Goal: Transaction & Acquisition: Purchase product/service

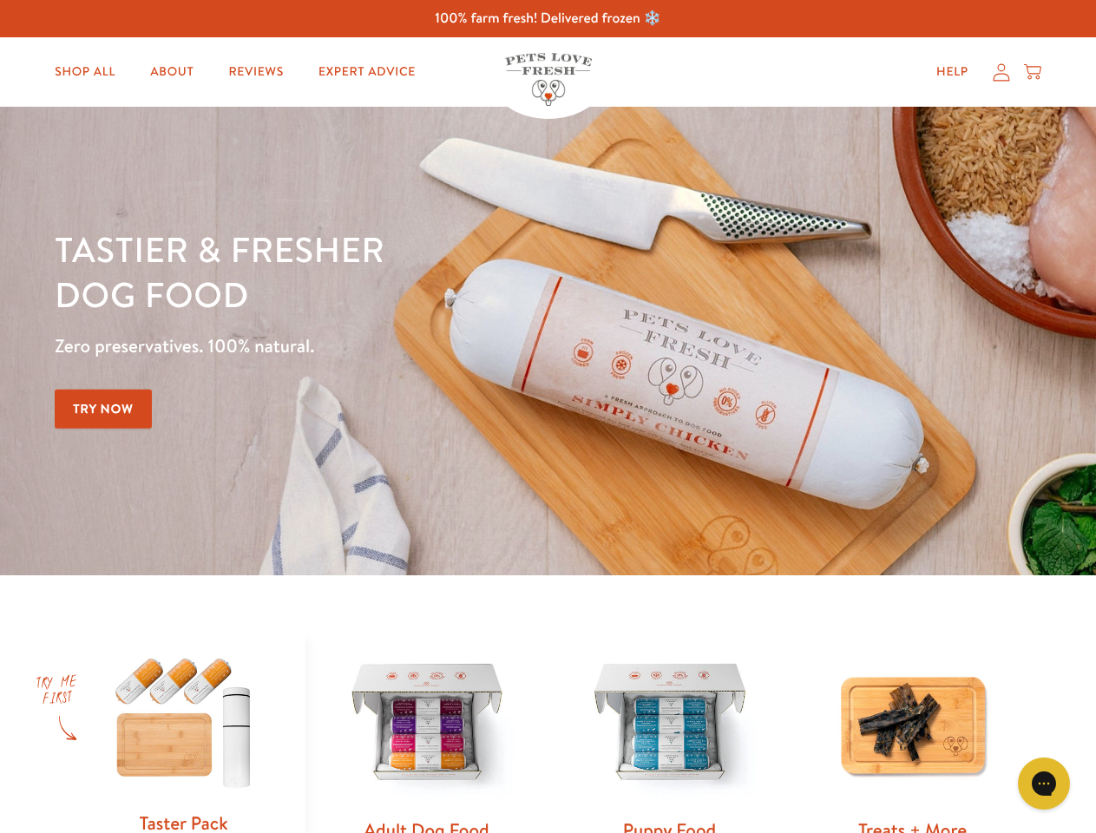
click at [547, 416] on div "Tastier & fresher dog food Zero preservatives. 100% natural. Try Now" at bounding box center [384, 340] width 658 height 229
click at [1044, 783] on icon "Gorgias live chat" at bounding box center [1043, 783] width 16 height 16
